Goal: Book appointment/travel/reservation

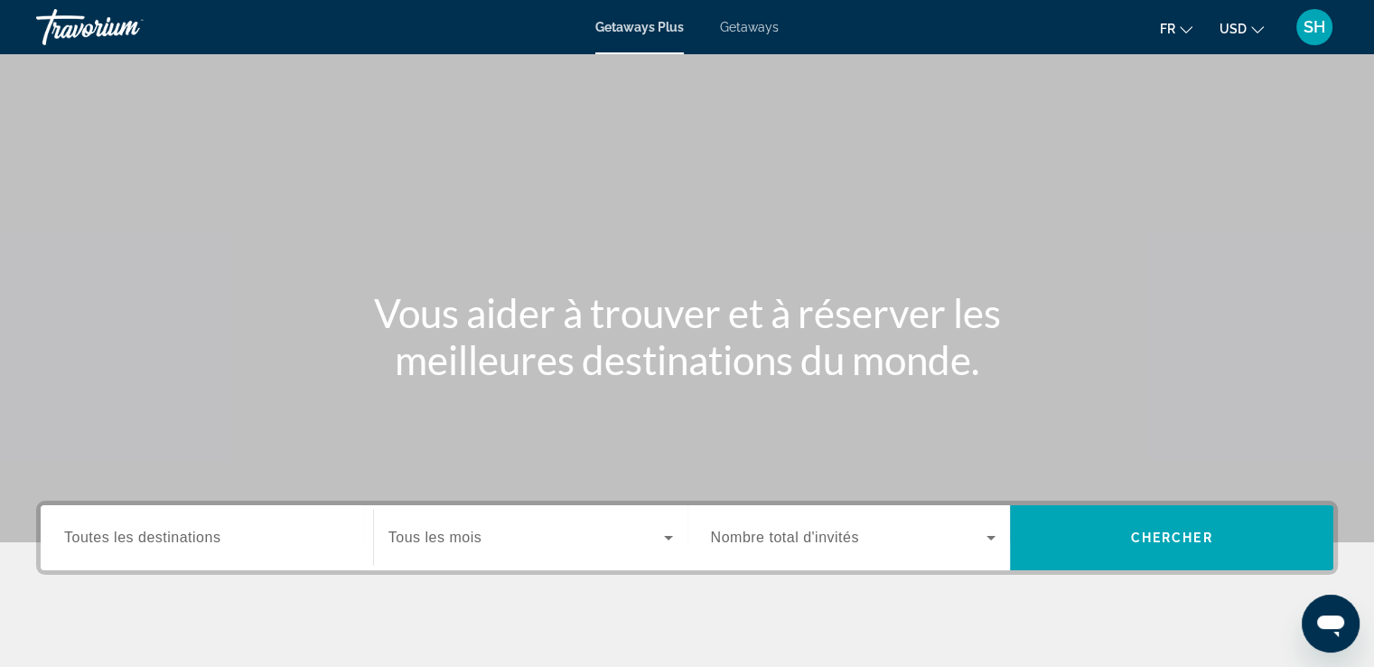
click at [753, 29] on span "Getaways" at bounding box center [749, 27] width 59 height 14
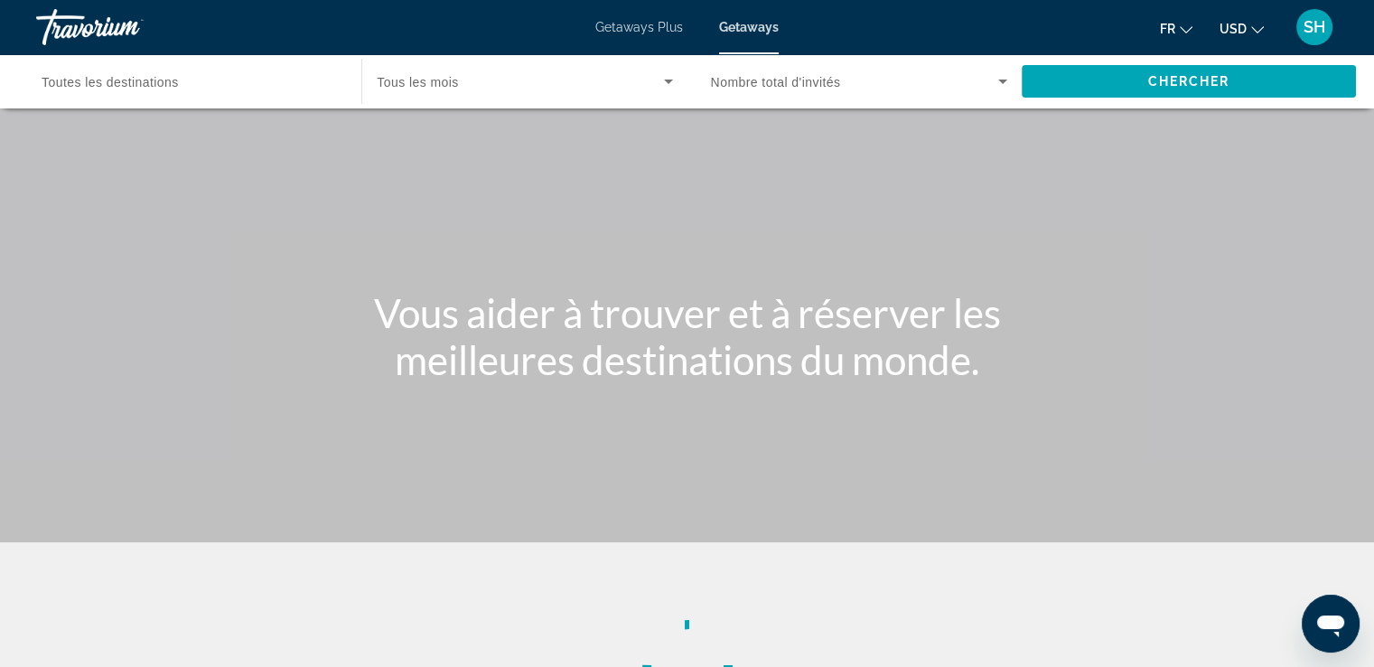
click at [1222, 33] on span "USD" at bounding box center [1233, 29] width 27 height 14
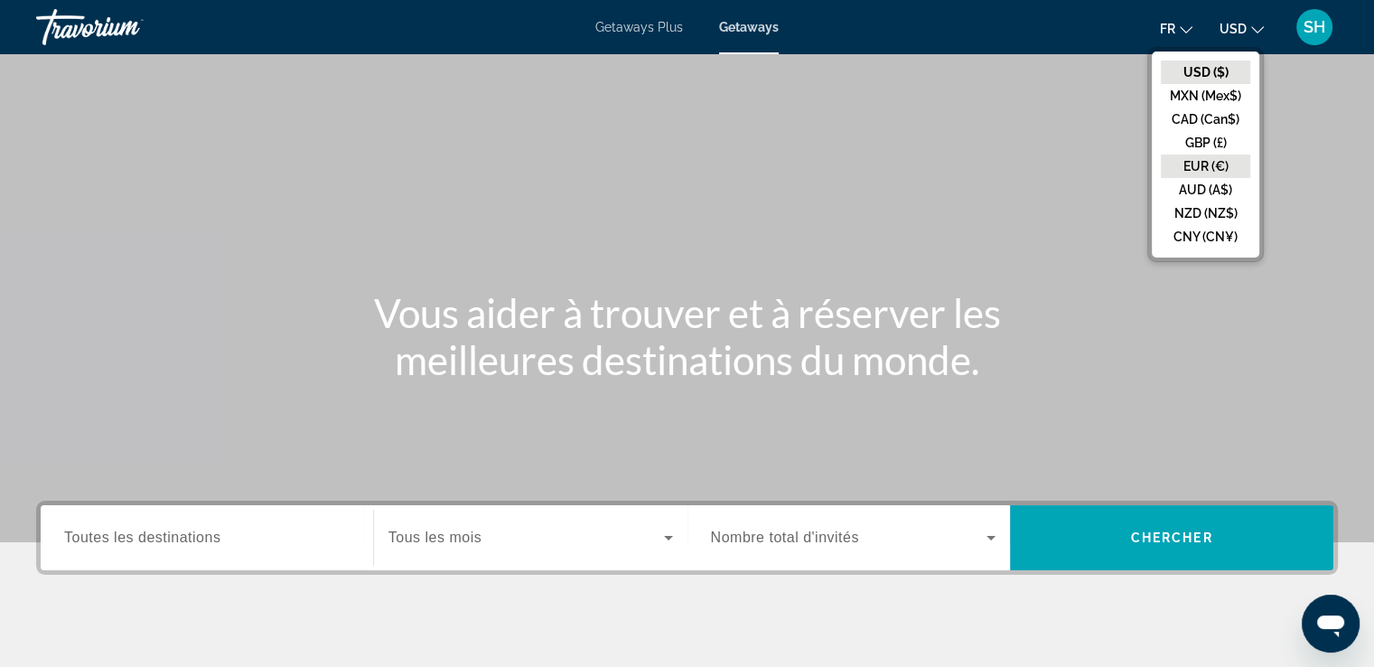
click at [1200, 175] on button "EUR (€)" at bounding box center [1205, 165] width 89 height 23
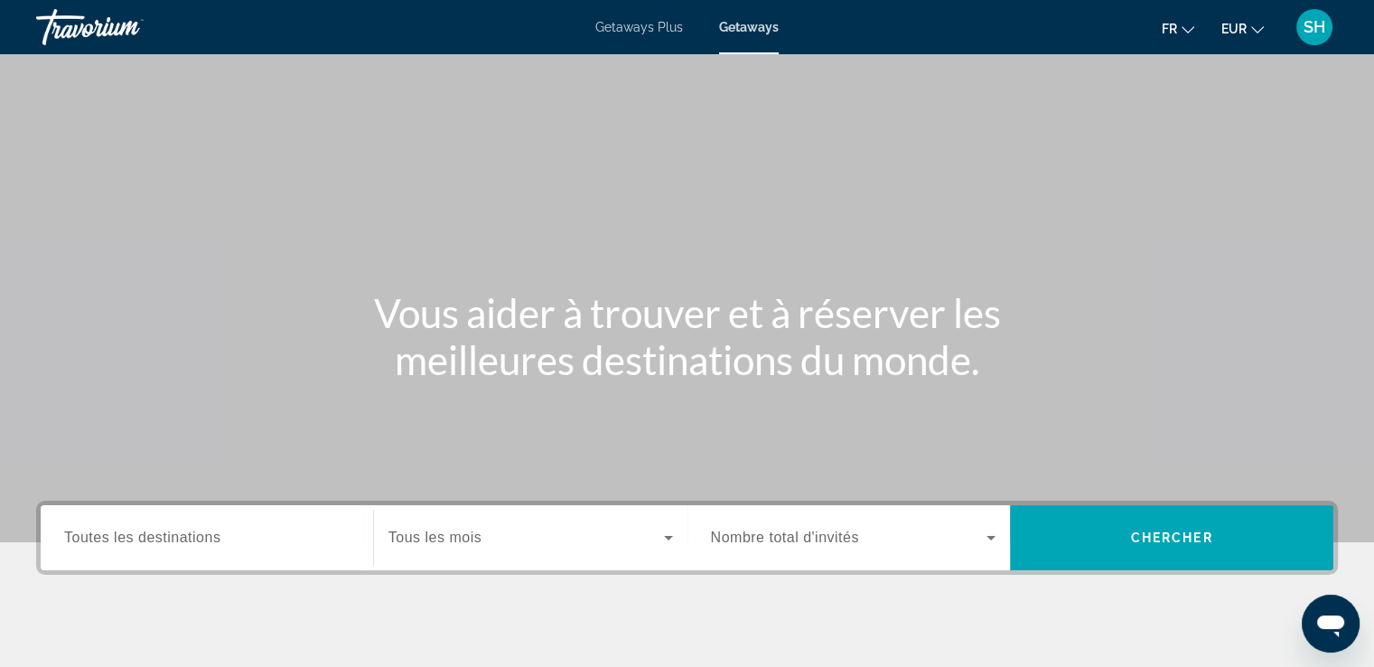
click at [64, 539] on span "Toutes les destinations" at bounding box center [142, 536] width 156 height 15
click at [64, 539] on input "Destination Toutes les destinations" at bounding box center [207, 539] width 286 height 22
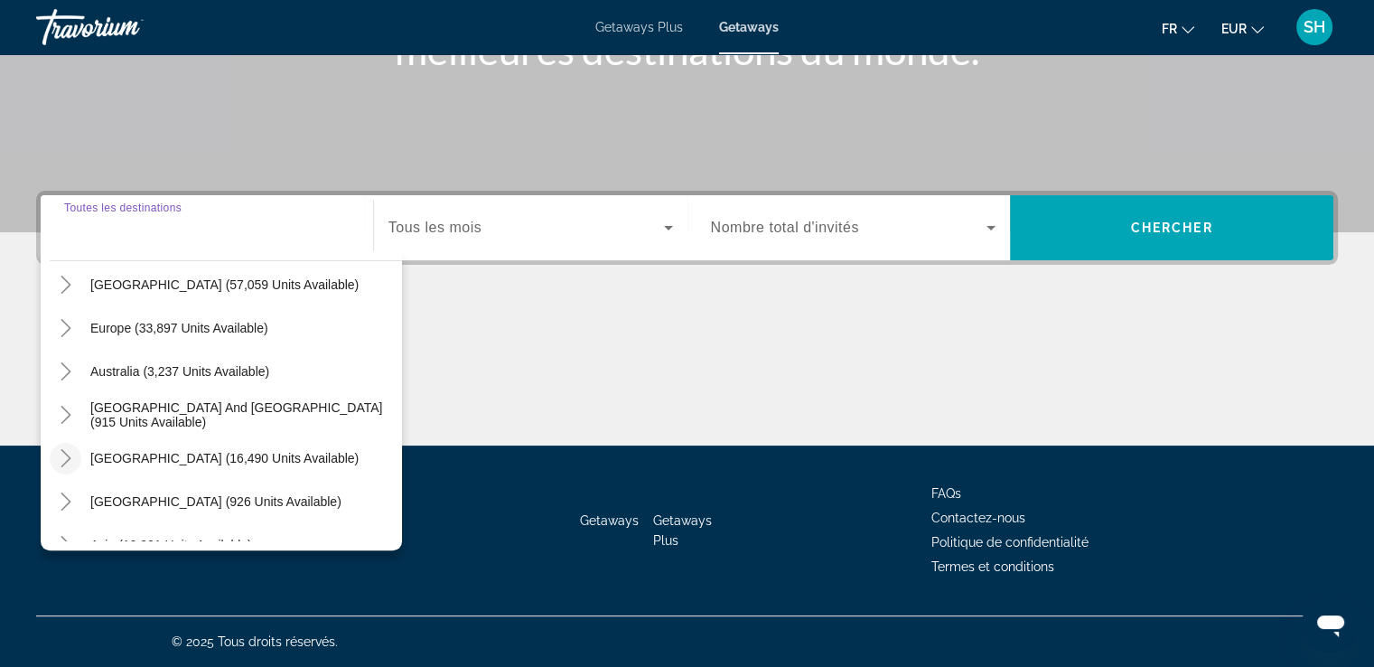
scroll to position [293, 0]
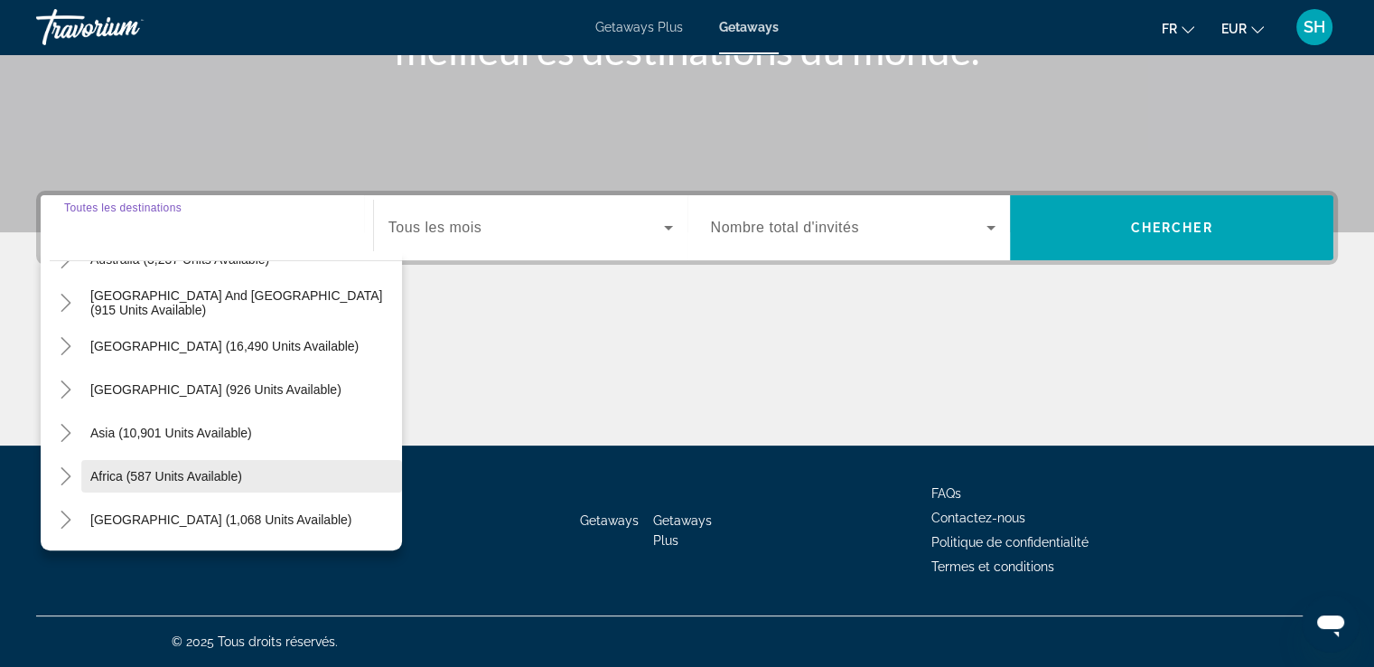
click at [87, 474] on span "Search widget" at bounding box center [241, 475] width 321 height 43
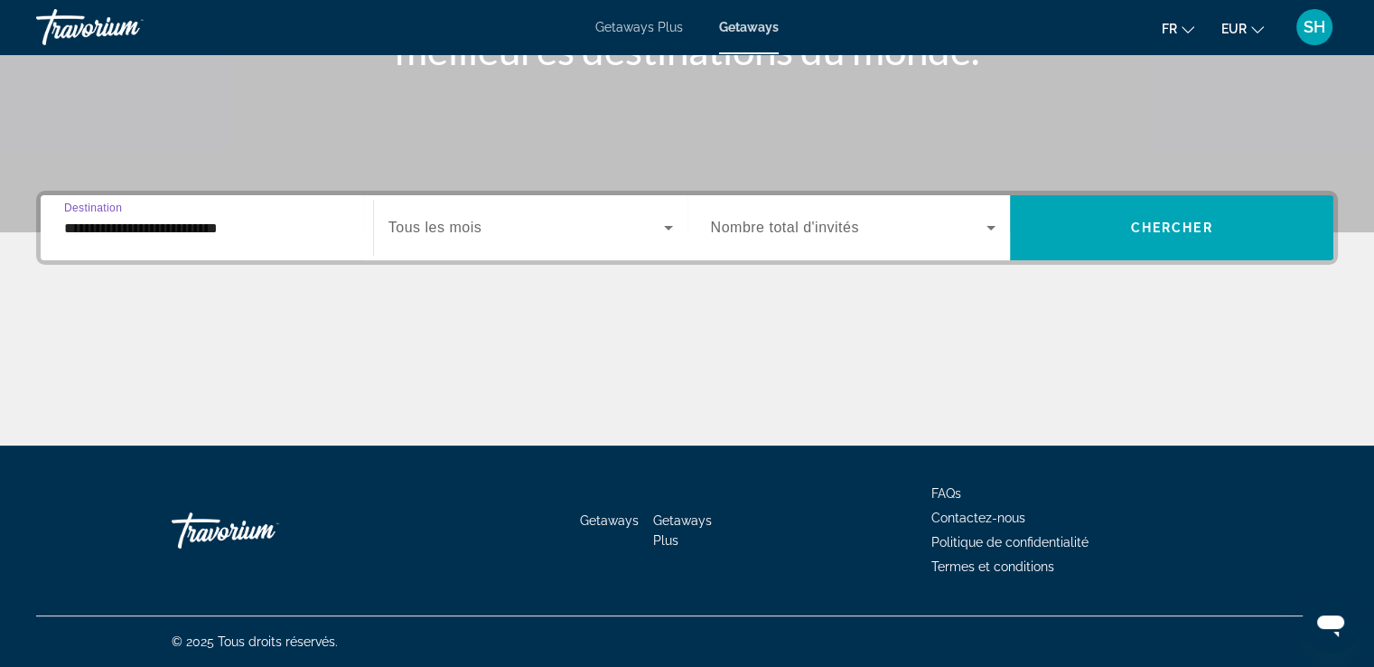
click at [165, 239] on div "**********" at bounding box center [207, 227] width 286 height 51
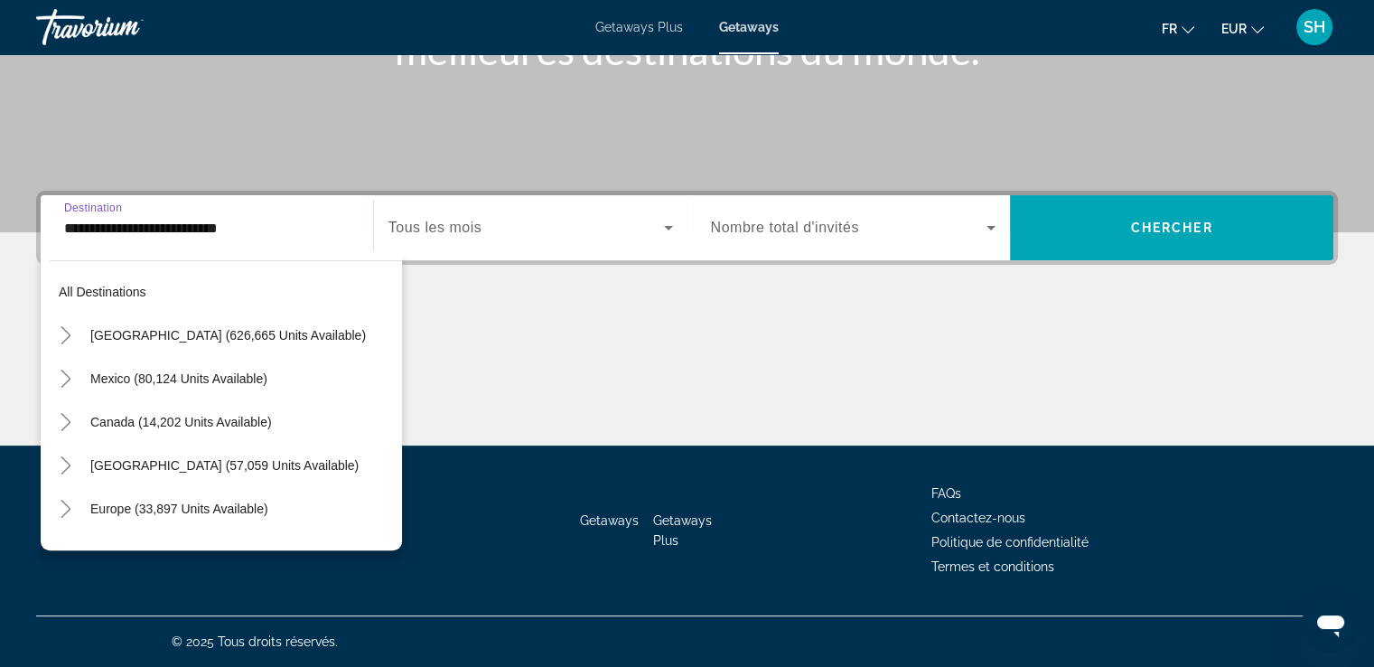
scroll to position [368, 0]
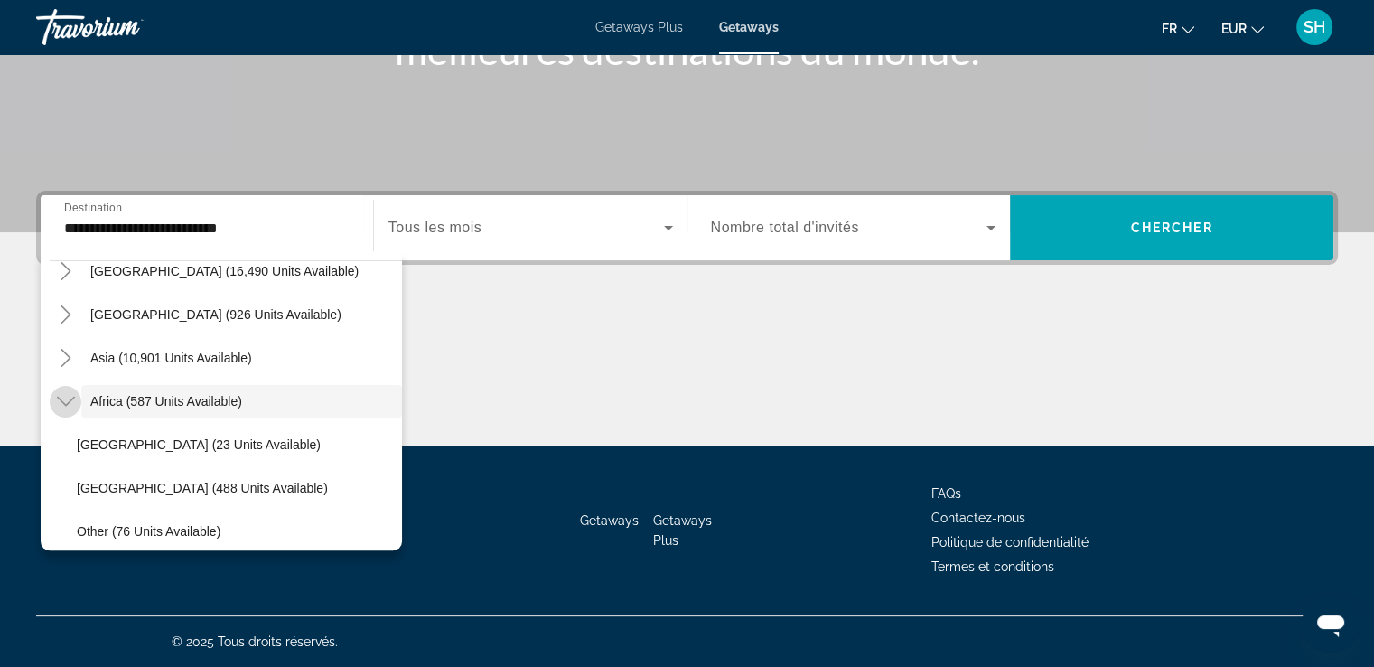
click at [69, 397] on icon "Toggle Africa (587 units available)" at bounding box center [66, 401] width 18 height 18
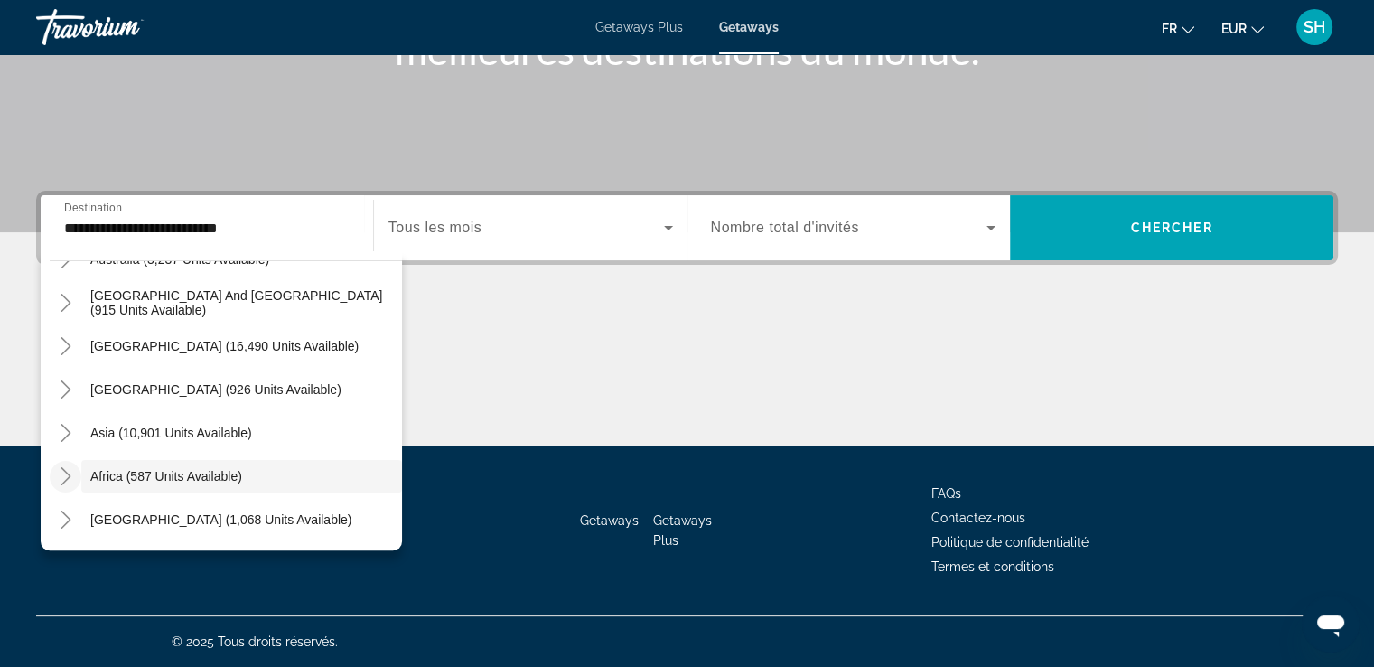
click at [64, 473] on icon "Toggle Africa (587 units available)" at bounding box center [66, 476] width 18 height 18
click at [80, 509] on span "Search widget" at bounding box center [235, 519] width 334 height 43
type input "**********"
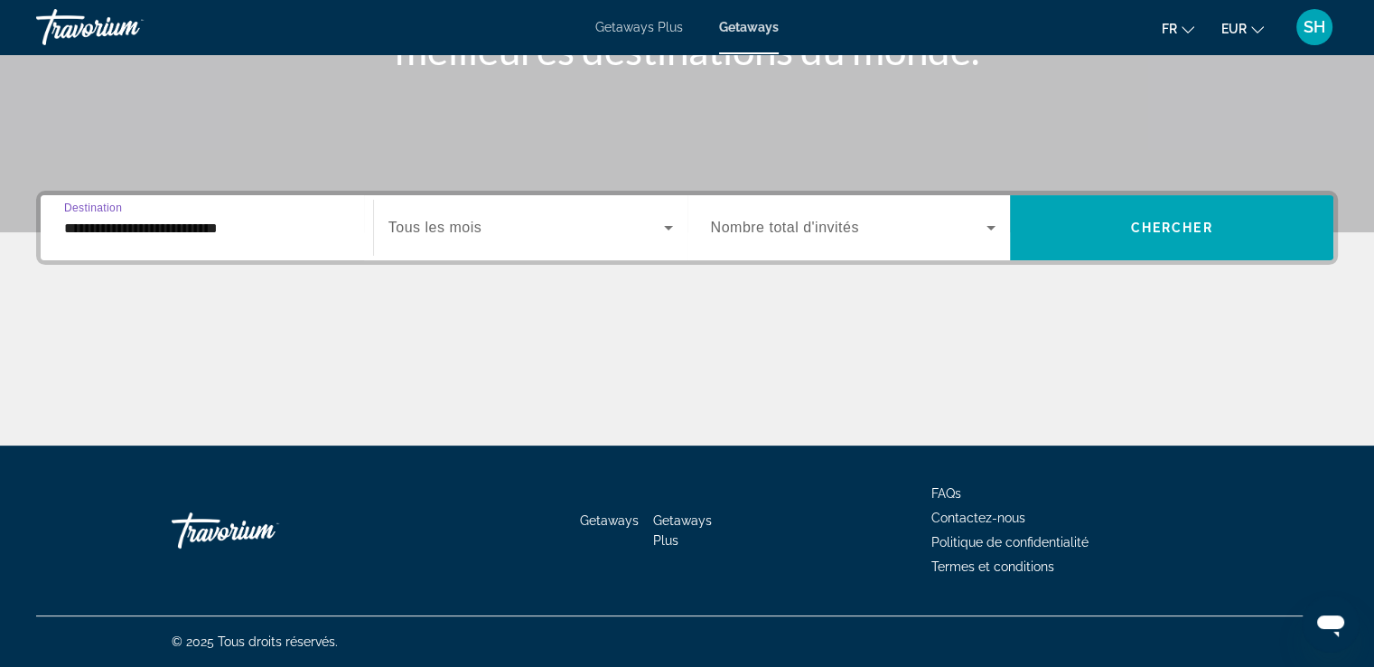
click at [467, 232] on span "Tous les mois" at bounding box center [434, 227] width 93 height 15
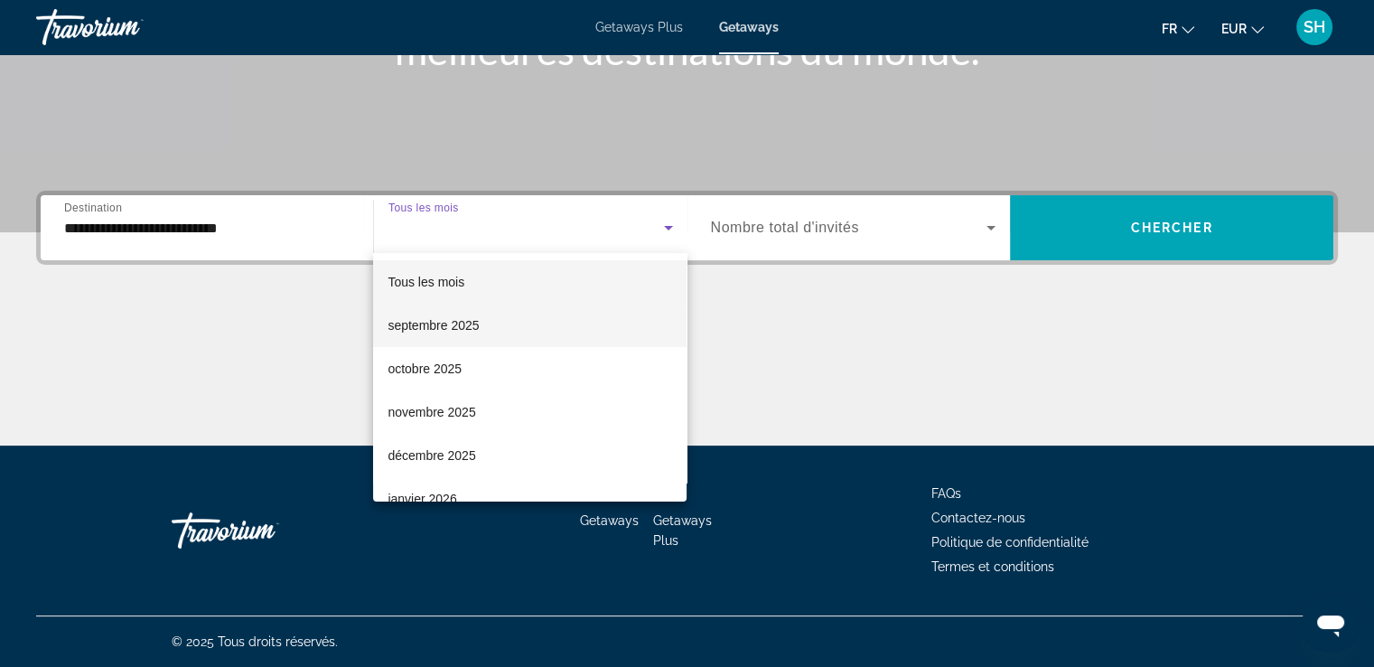
click at [439, 379] on mat-option "octobre 2025" at bounding box center [530, 368] width 314 height 43
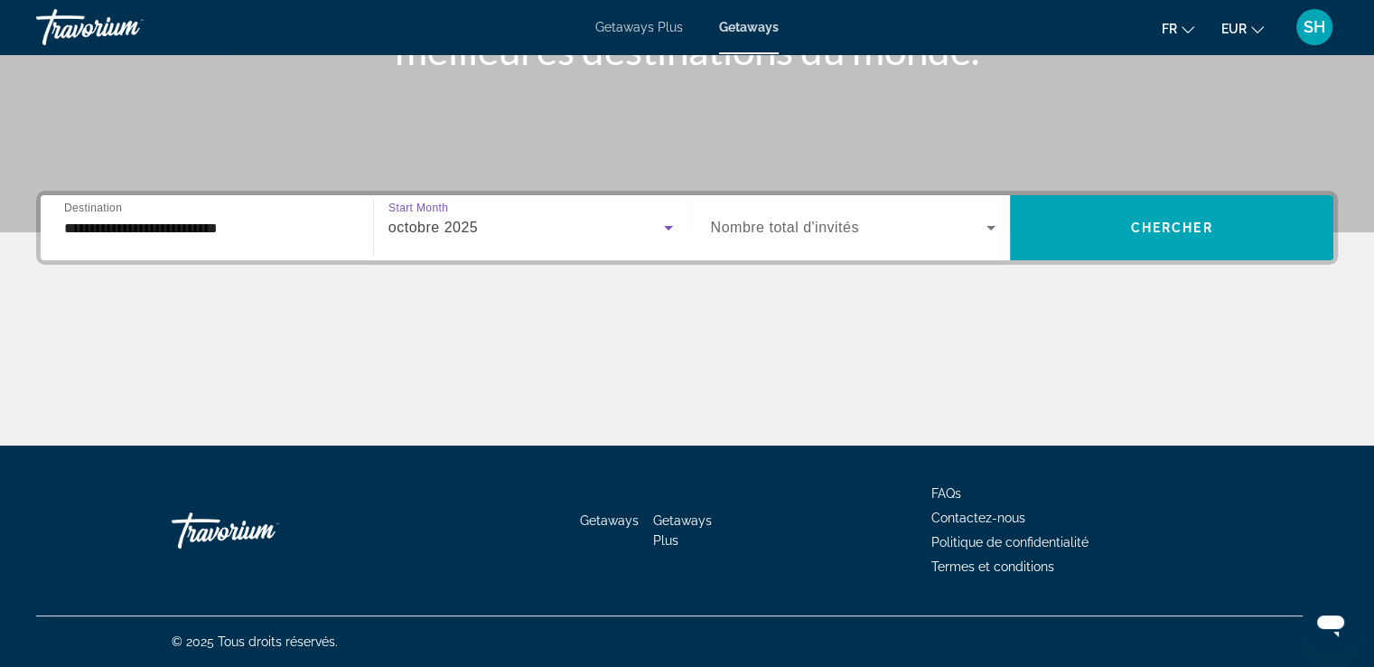
click at [818, 213] on div "Search widget" at bounding box center [854, 227] width 286 height 51
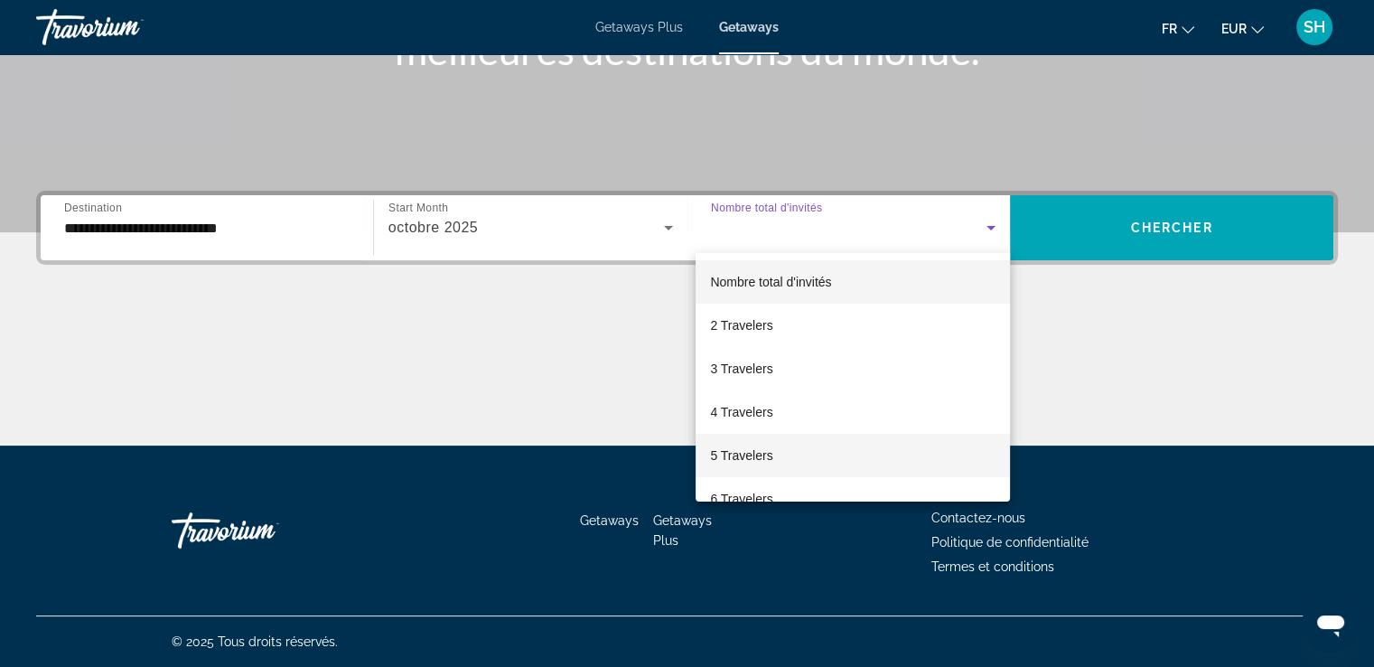
click at [757, 455] on span "5 Travelers" at bounding box center [741, 456] width 62 height 22
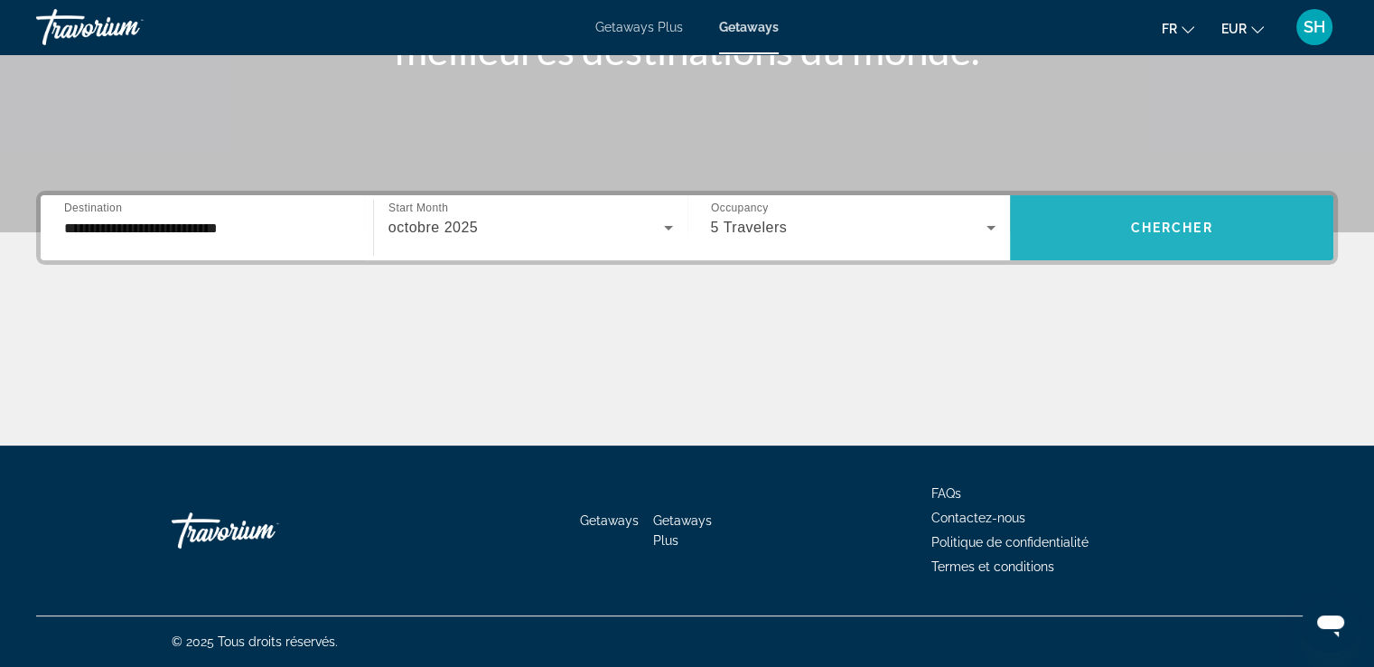
click at [1142, 224] on span "Chercher" at bounding box center [1172, 227] width 82 height 14
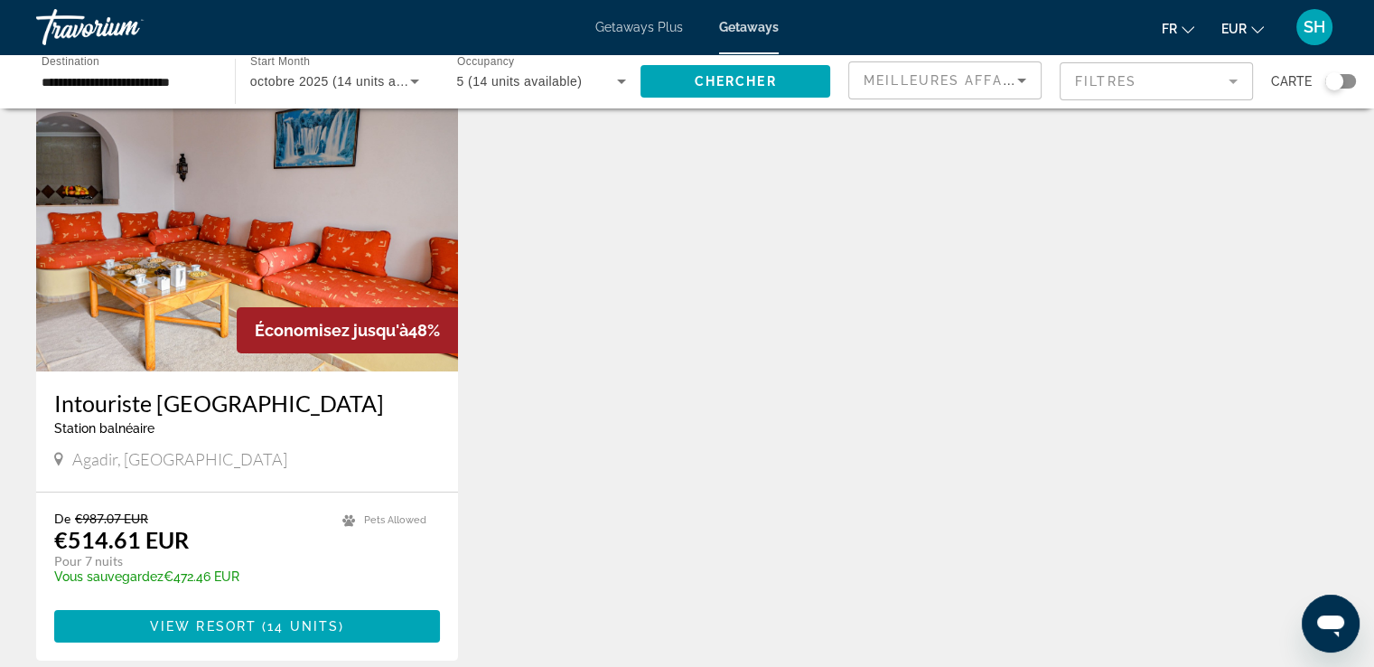
scroll to position [90, 0]
click at [196, 243] on img "Main content" at bounding box center [247, 225] width 422 height 289
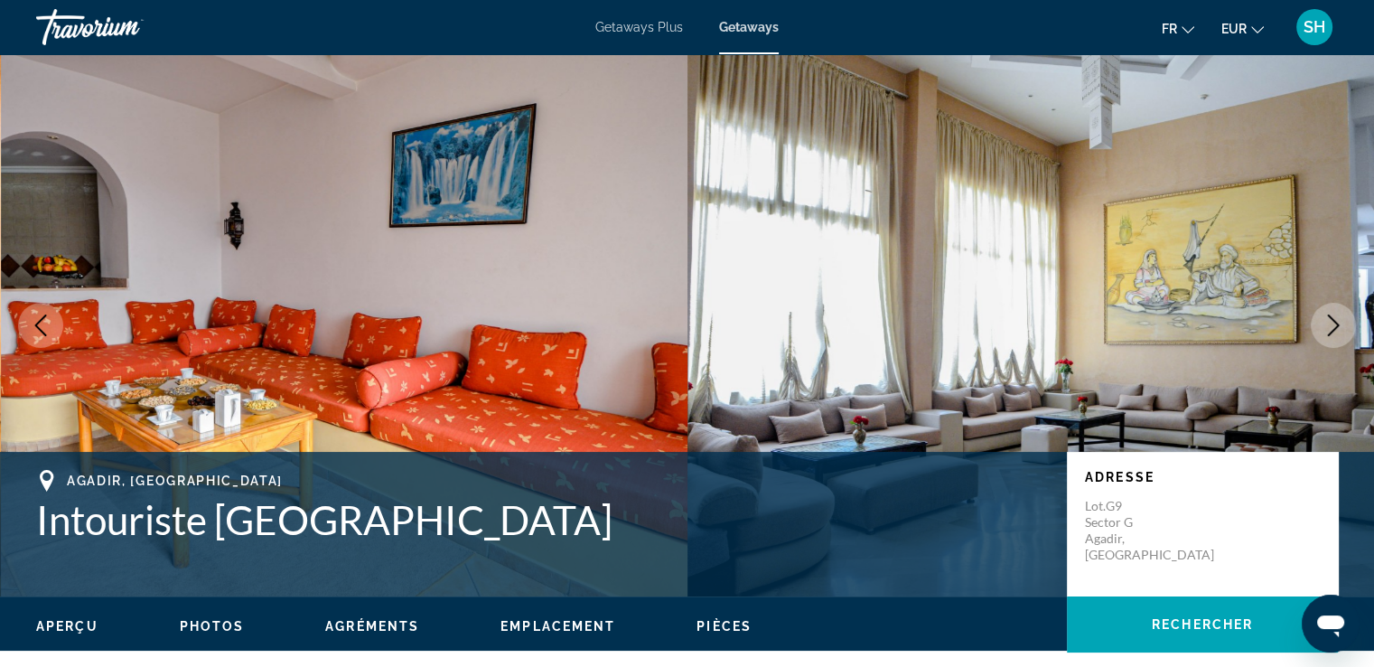
click at [1334, 327] on icon "Next image" at bounding box center [1334, 325] width 22 height 22
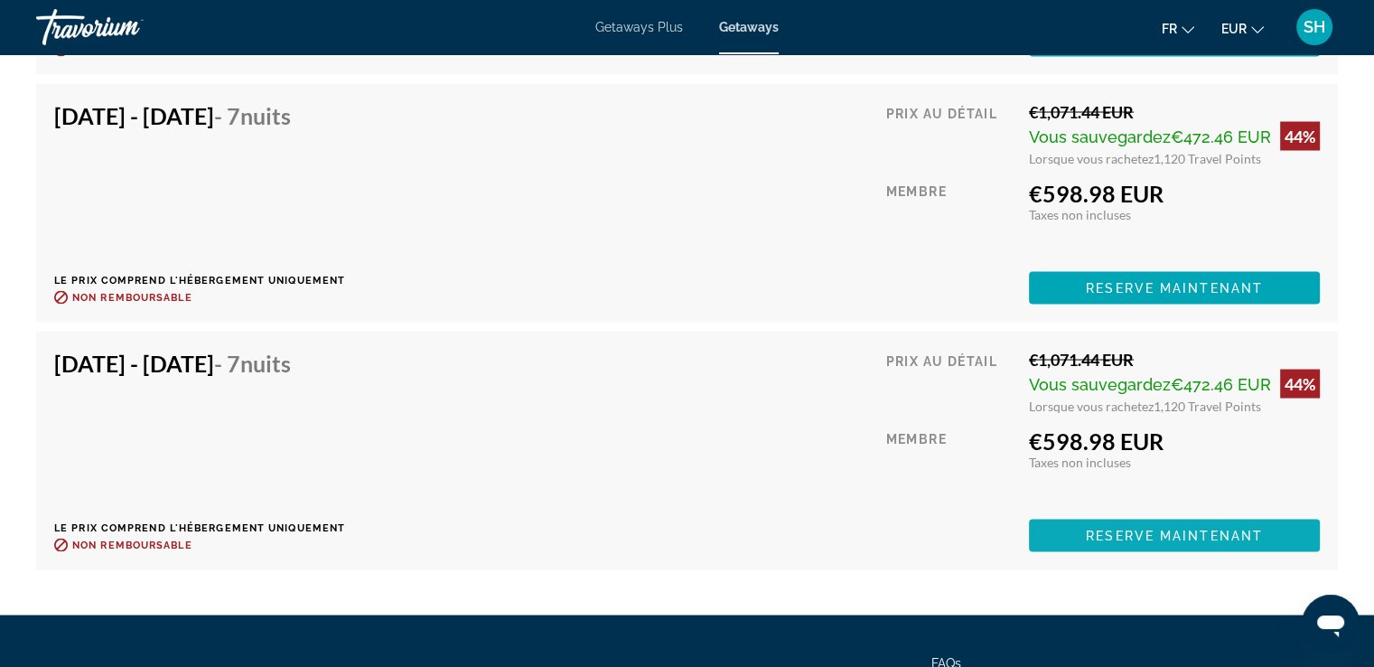
scroll to position [3433, 0]
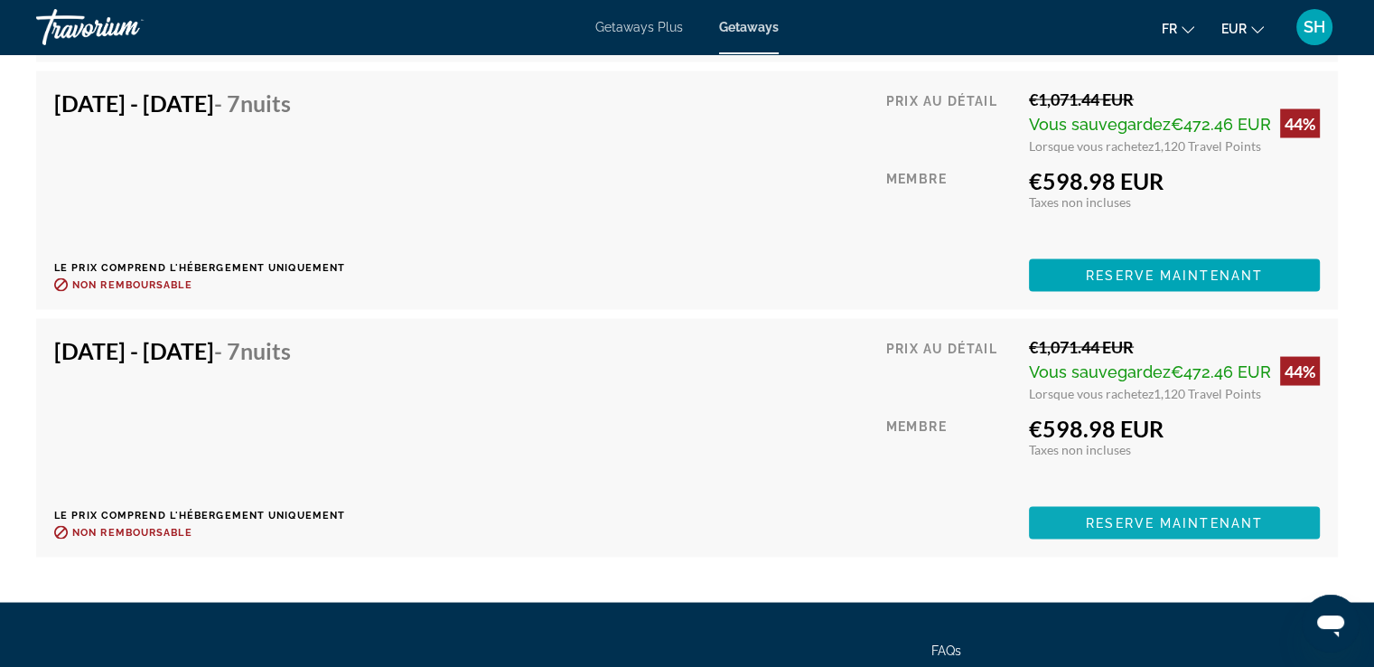
click at [1137, 522] on span "Reserve maintenant" at bounding box center [1174, 522] width 177 height 14
